Goal: Information Seeking & Learning: Learn about a topic

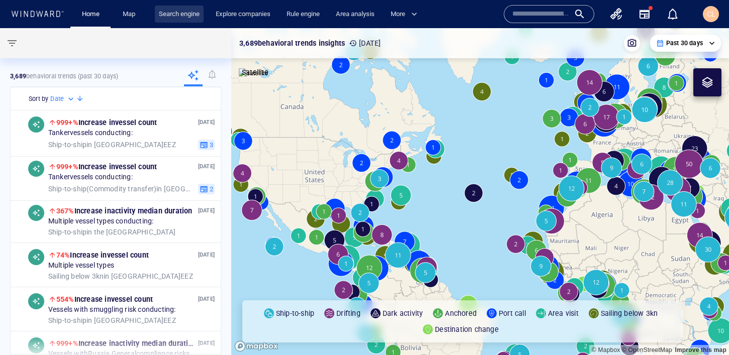
click at [170, 15] on link "Search engine" at bounding box center [179, 15] width 49 height 18
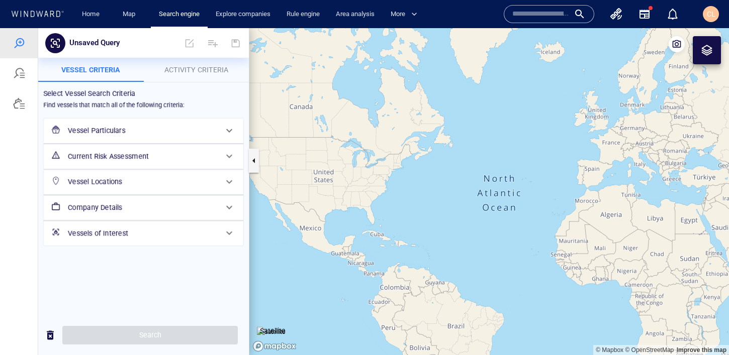
click at [205, 71] on span "Activity Criteria" at bounding box center [196, 70] width 64 height 8
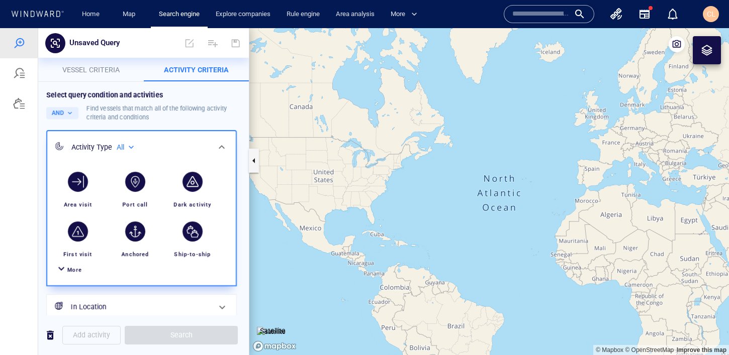
click at [131, 151] on div "All" at bounding box center [127, 147] width 20 height 9
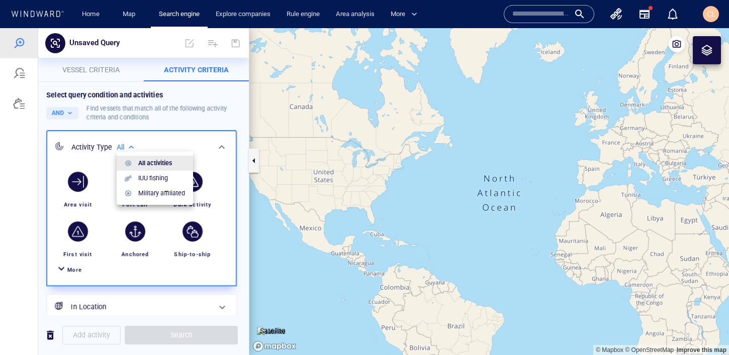
click at [155, 194] on p "Military affiliated" at bounding box center [161, 193] width 47 height 9
type input "**********"
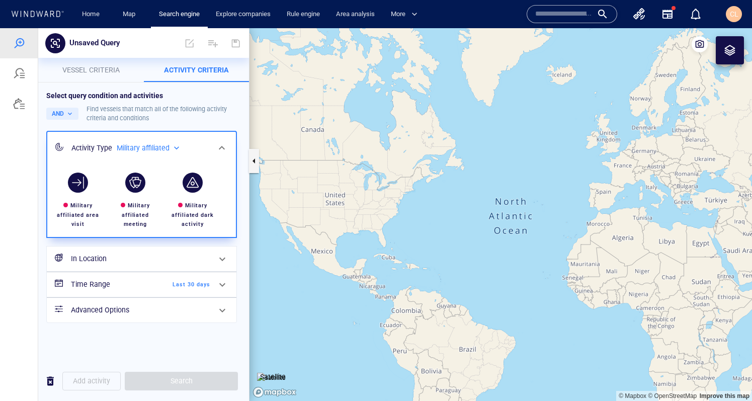
click at [143, 266] on div "In Location" at bounding box center [140, 258] width 147 height 21
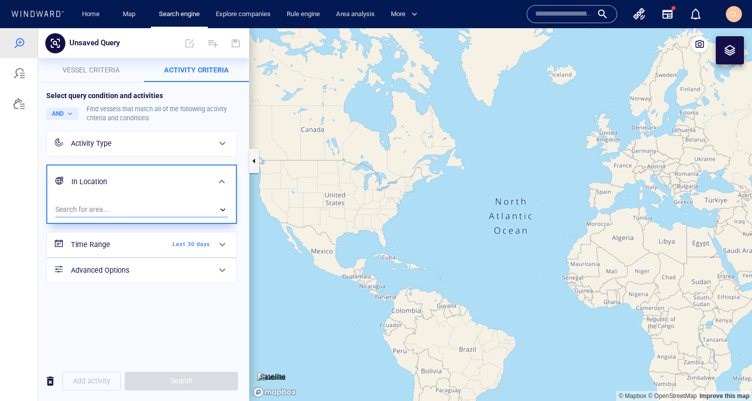
click at [105, 207] on div "​" at bounding box center [141, 209] width 172 height 15
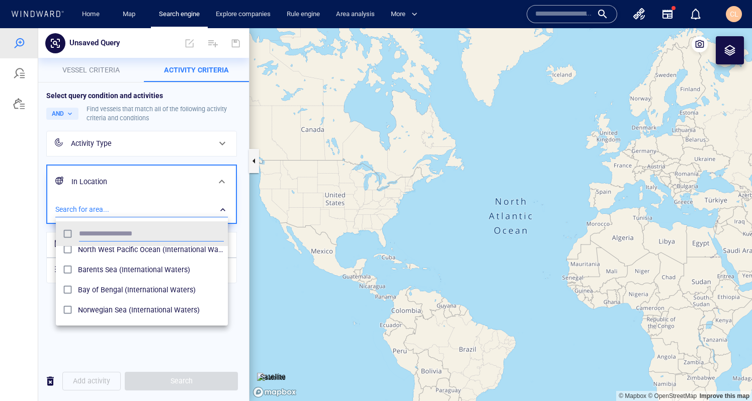
scroll to position [54, 0]
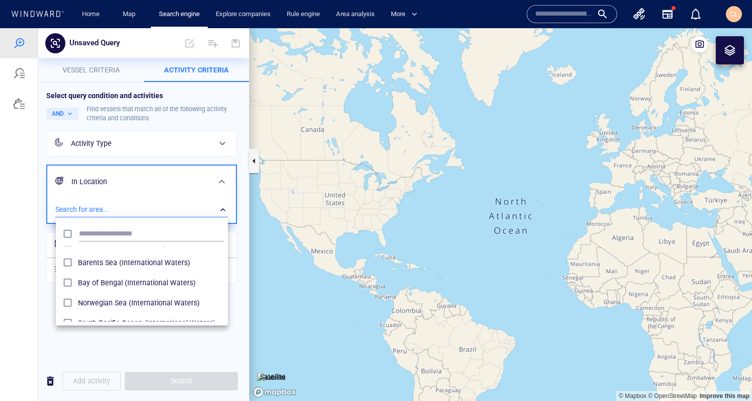
click at [124, 151] on div at bounding box center [376, 214] width 752 height 373
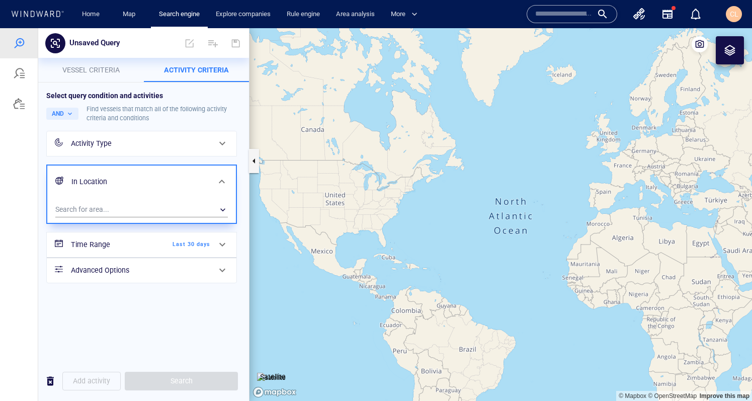
click at [174, 150] on div "Activity Type" at bounding box center [140, 143] width 147 height 21
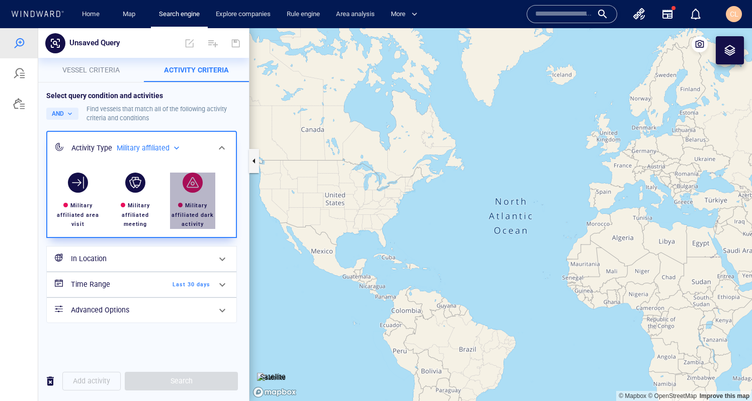
click at [196, 188] on div "button" at bounding box center [192, 182] width 20 height 20
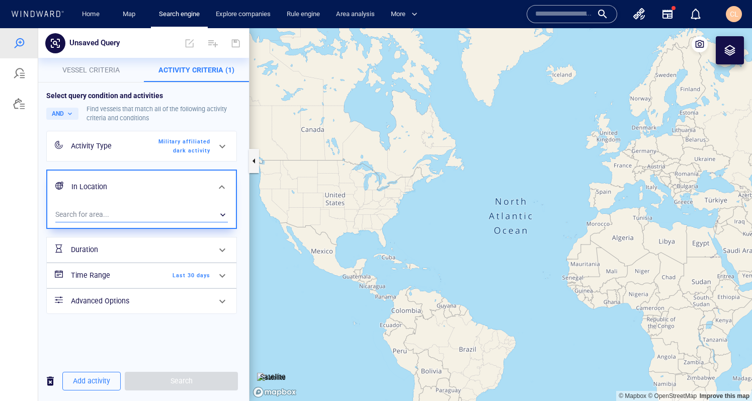
click at [157, 217] on div "​" at bounding box center [141, 214] width 172 height 15
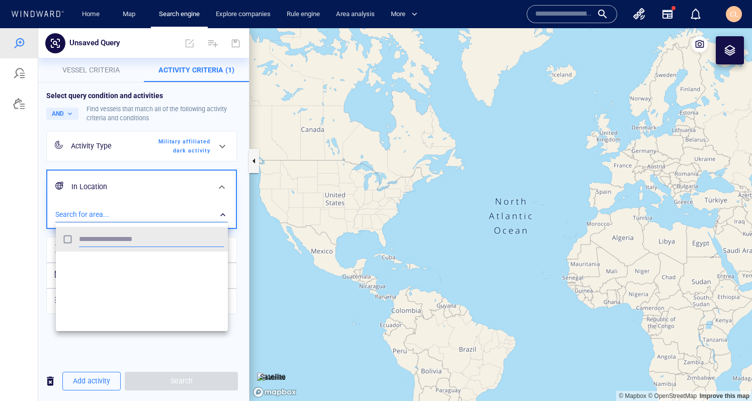
scroll to position [2868, 0]
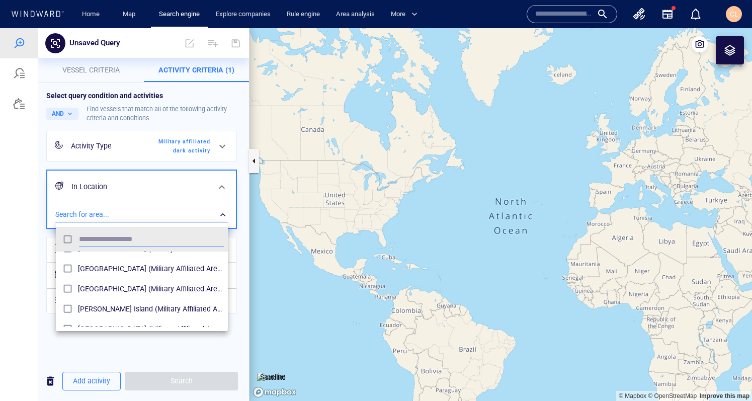
click at [79, 342] on div at bounding box center [376, 214] width 752 height 373
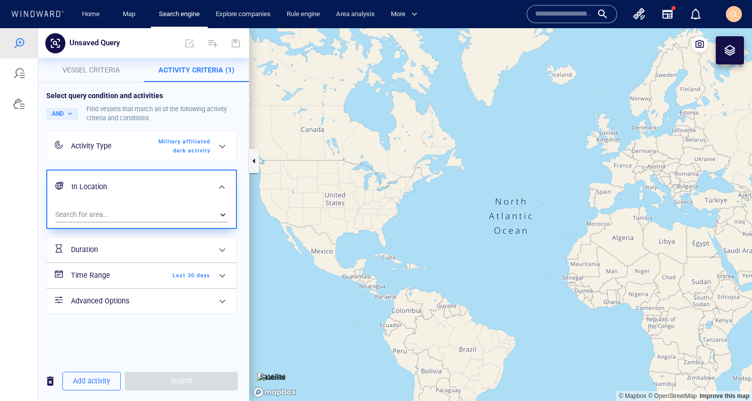
click at [165, 145] on div "Military affiliated dark activity" at bounding box center [181, 146] width 58 height 18
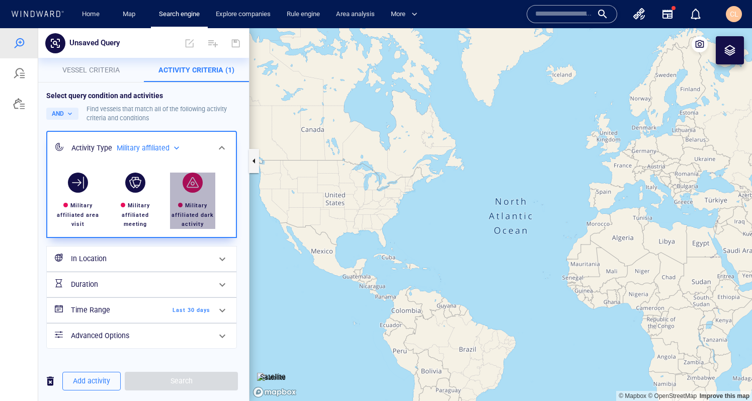
click at [196, 187] on div "button" at bounding box center [192, 182] width 20 height 20
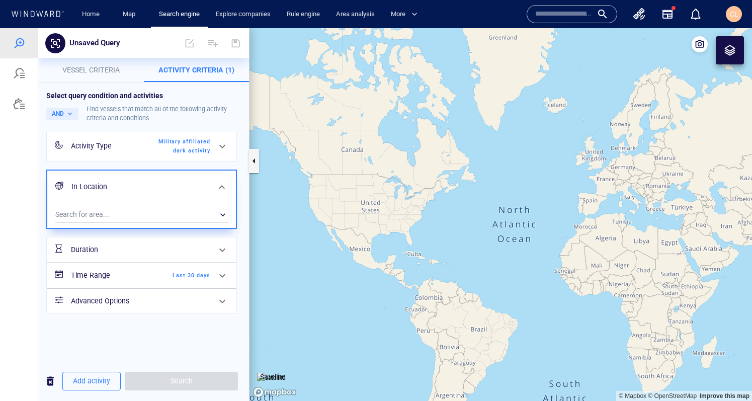
drag, startPoint x: 631, startPoint y: 243, endPoint x: 432, endPoint y: 239, distance: 199.1
click at [432, 239] on canvas "Map" at bounding box center [500, 214] width 502 height 373
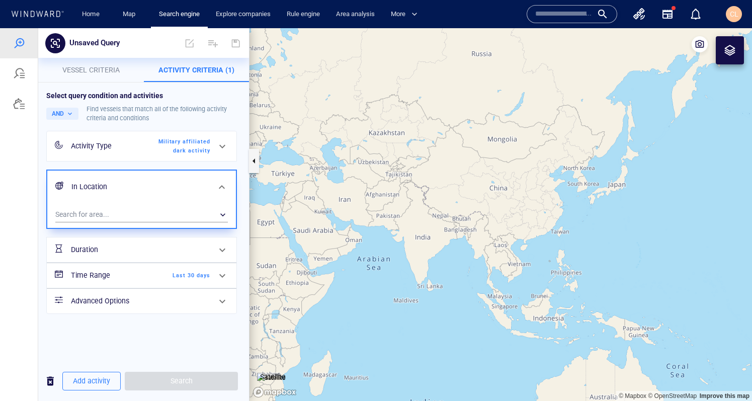
drag, startPoint x: 674, startPoint y: 281, endPoint x: 550, endPoint y: 273, distance: 123.9
click at [550, 273] on canvas "Map" at bounding box center [500, 214] width 502 height 373
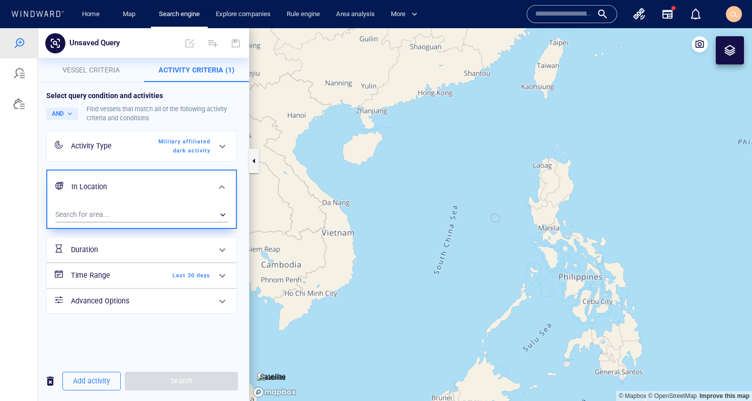
drag, startPoint x: 451, startPoint y: 235, endPoint x: 462, endPoint y: 254, distance: 22.3
click at [462, 254] on canvas "Map" at bounding box center [500, 214] width 502 height 373
